Goal: Task Accomplishment & Management: Use online tool/utility

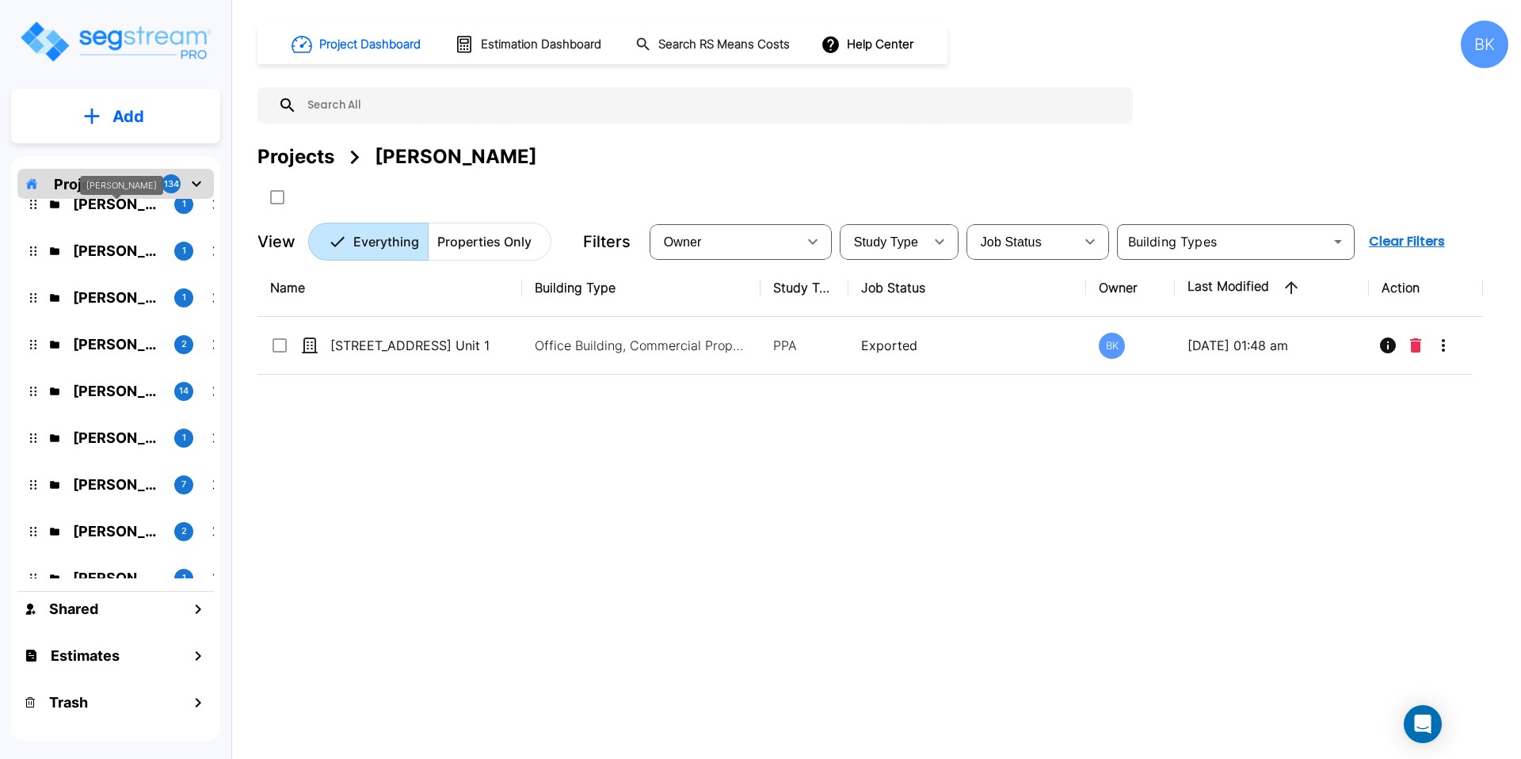
scroll to position [173, 0]
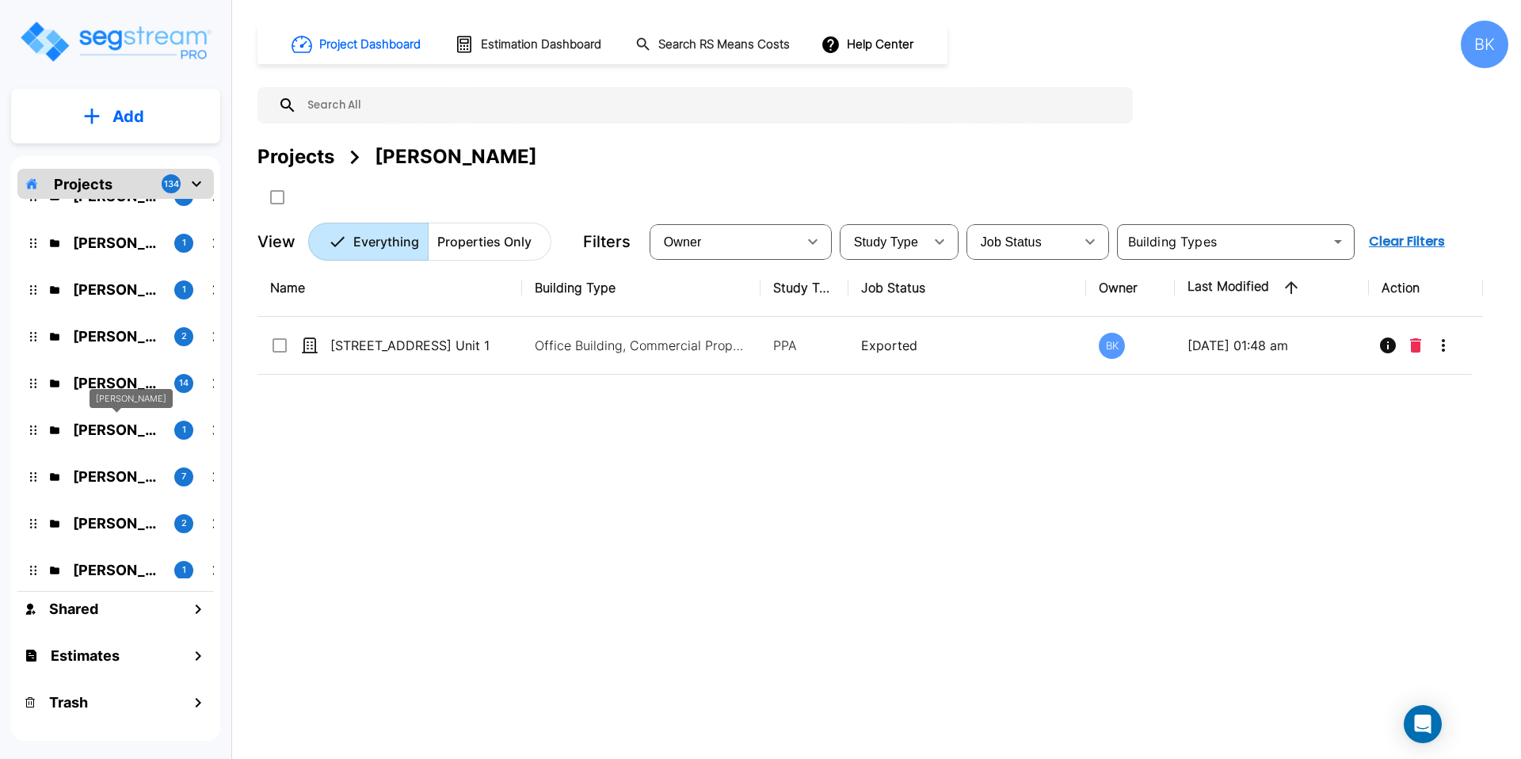
click at [98, 430] on p "Micah Hall" at bounding box center [117, 429] width 89 height 21
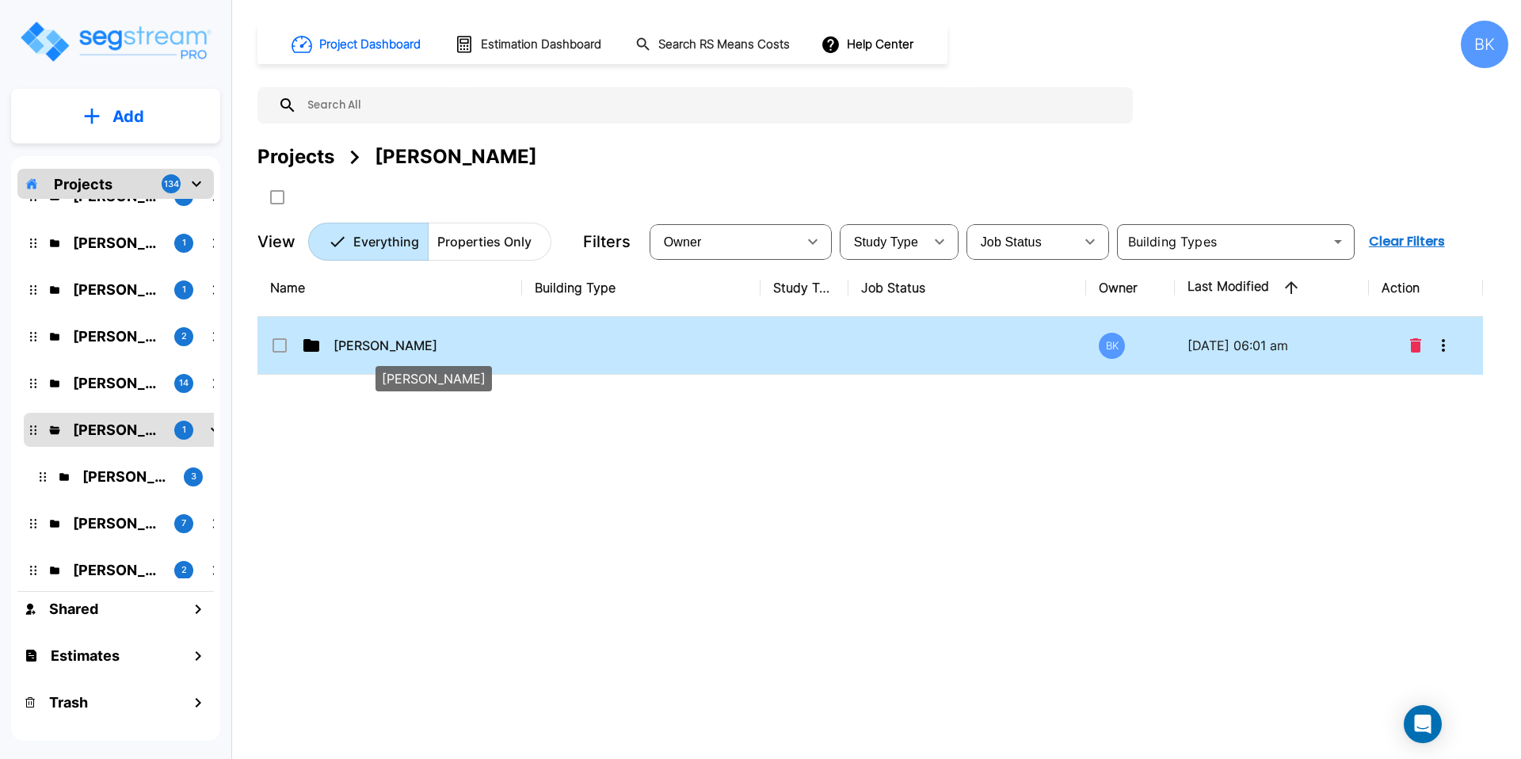
click at [383, 347] on p "Micah Hall" at bounding box center [412, 345] width 158 height 19
checkbox input "false"
click at [383, 347] on p "Micah Hall" at bounding box center [412, 345] width 158 height 19
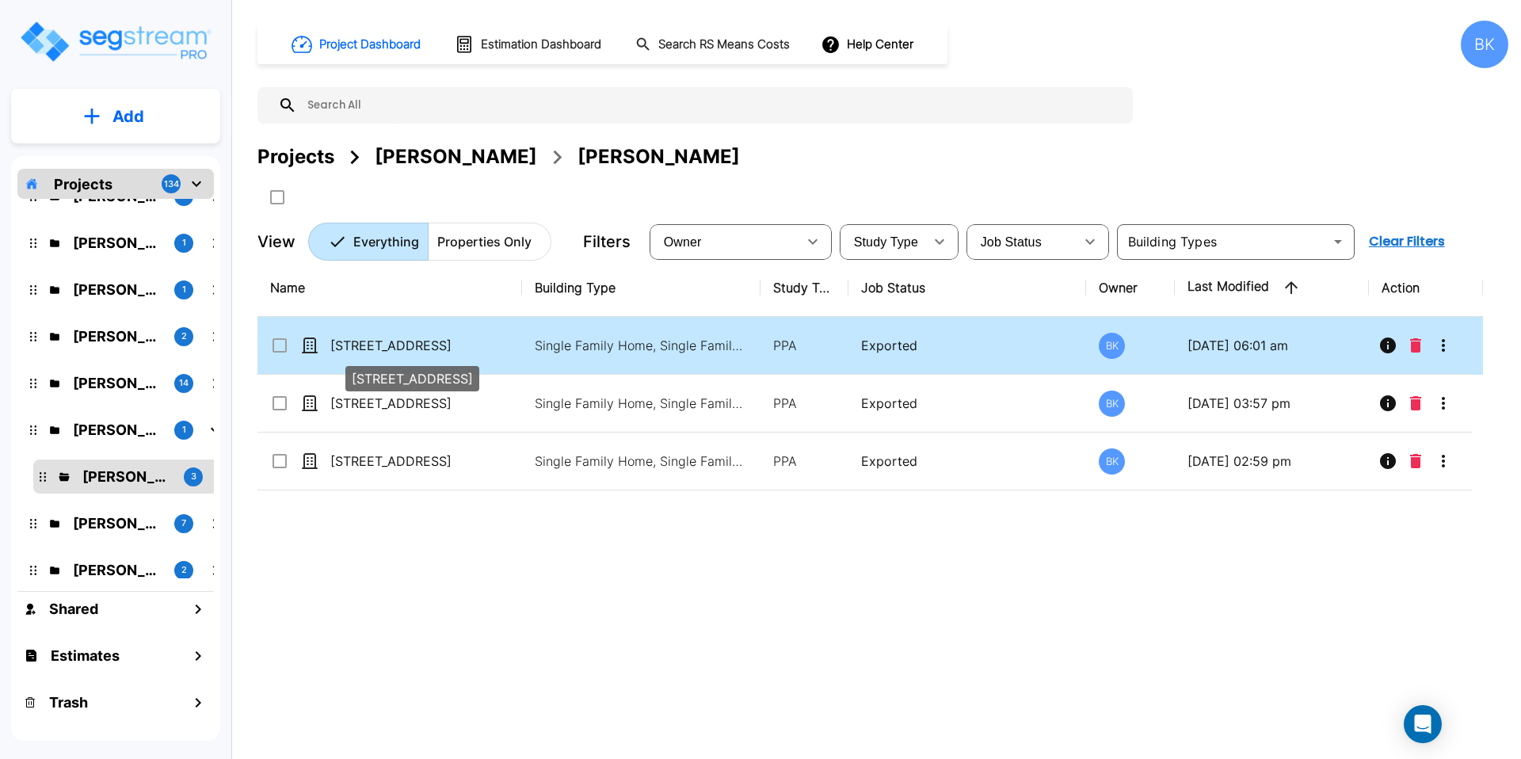
click at [375, 346] on p "[STREET_ADDRESS]" at bounding box center [409, 345] width 158 height 19
checkbox input "true"
click at [375, 346] on p "[STREET_ADDRESS]" at bounding box center [409, 345] width 158 height 19
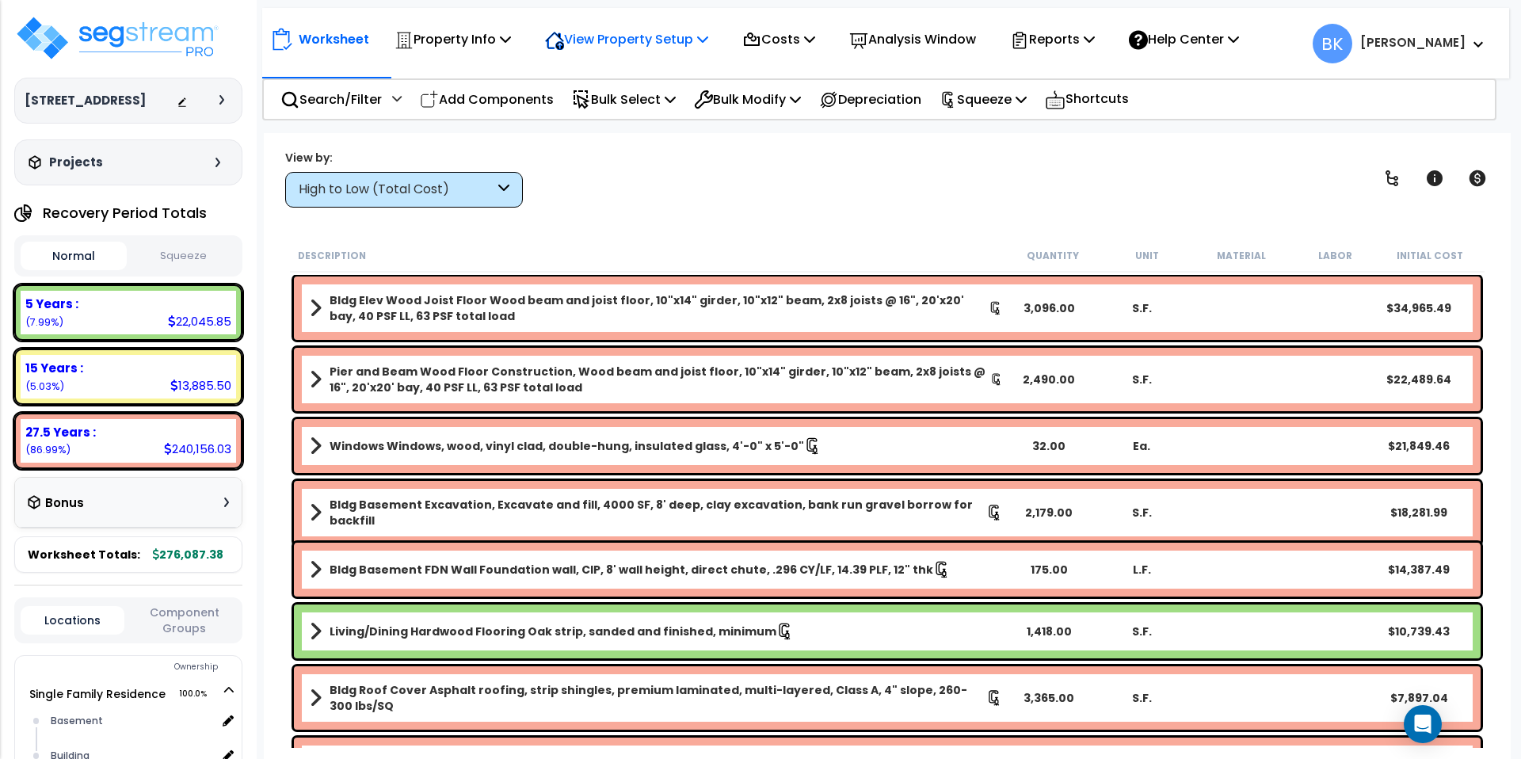
click at [693, 39] on p "View Property Setup" at bounding box center [626, 39] width 163 height 21
click at [789, 40] on p "Costs" at bounding box center [778, 39] width 73 height 21
click at [783, 106] on link "Direct Costs" at bounding box center [812, 109] width 157 height 32
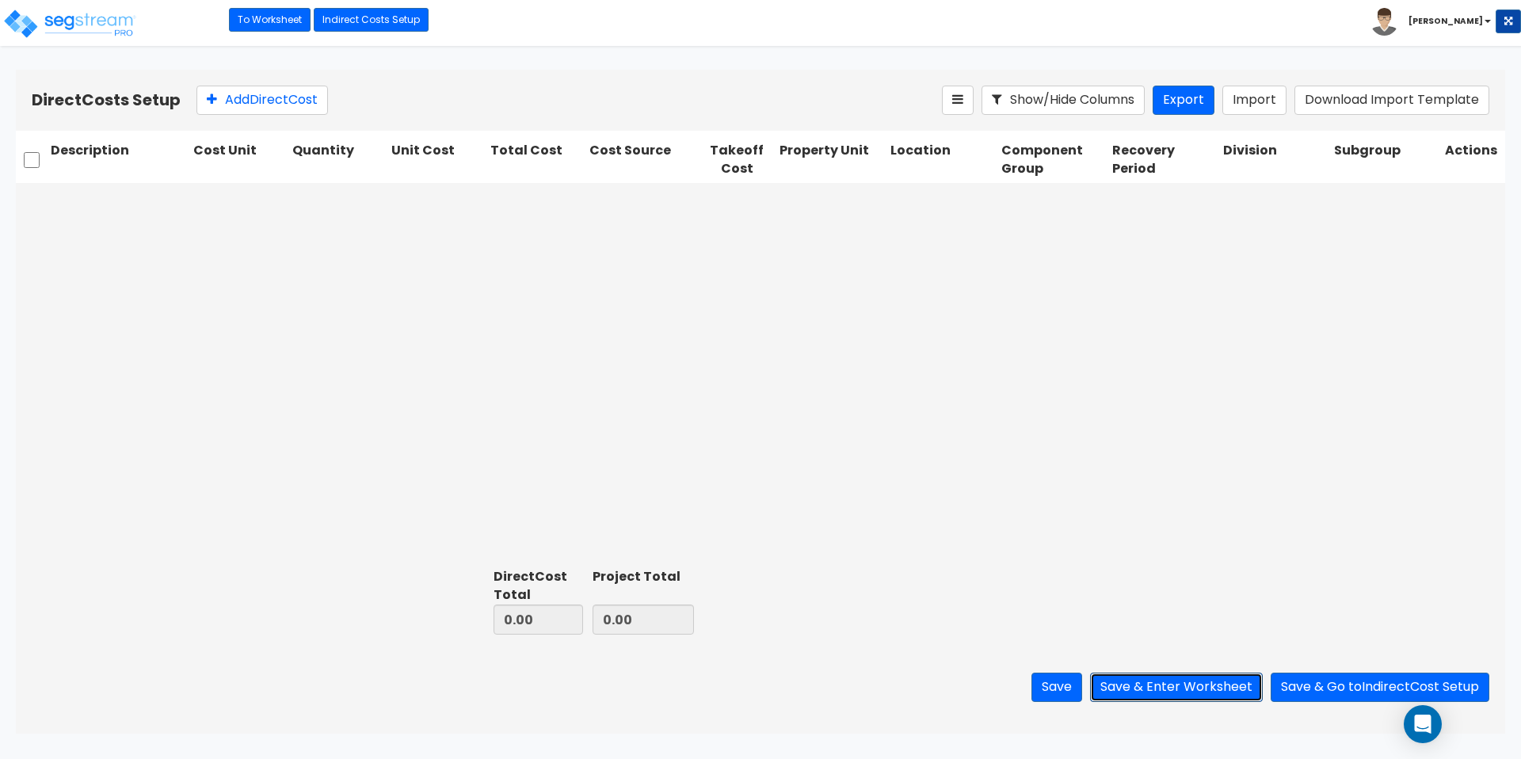
click at [1165, 692] on button "Save & Enter Worksheet" at bounding box center [1176, 687] width 173 height 29
